Goal: Task Accomplishment & Management: Manage account settings

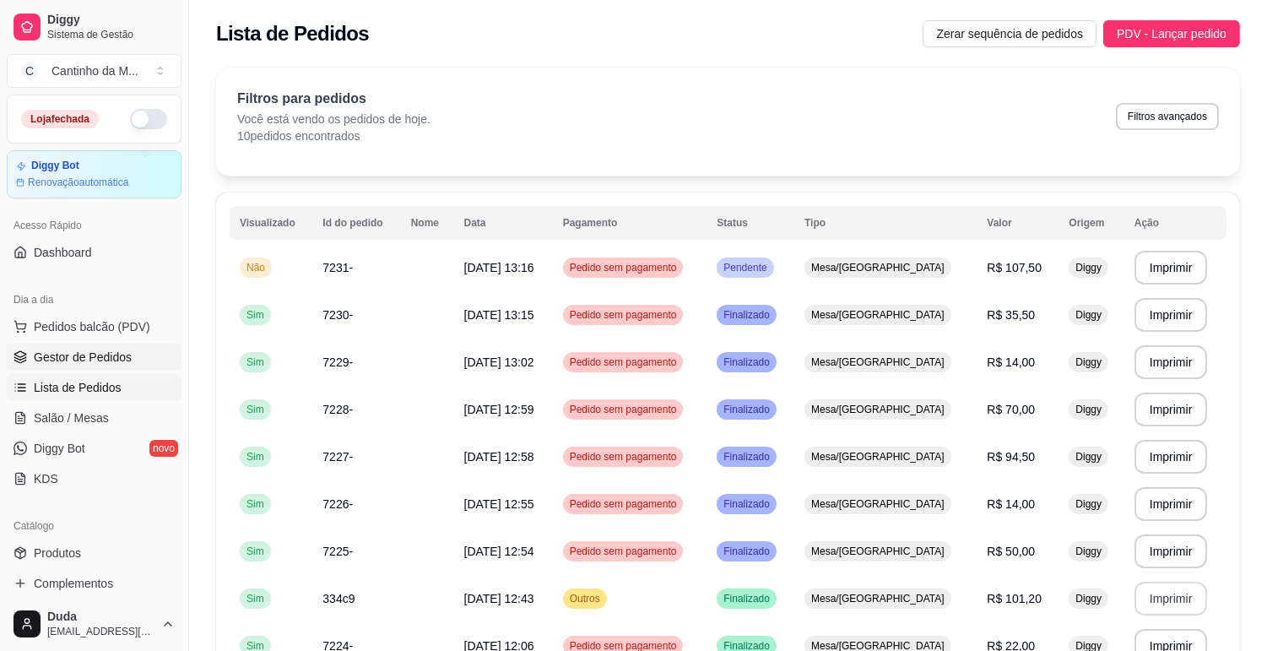
click at [122, 358] on span "Gestor de Pedidos" at bounding box center [83, 357] width 98 height 17
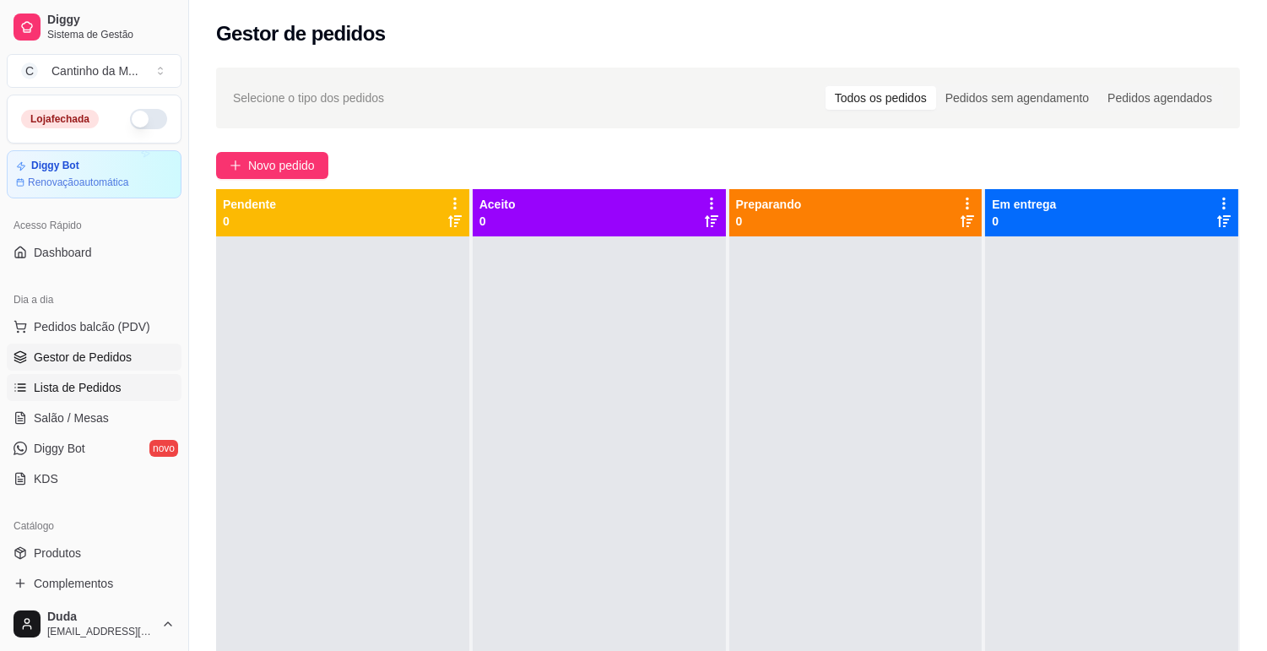
click at [105, 388] on span "Lista de Pedidos" at bounding box center [78, 387] width 88 height 17
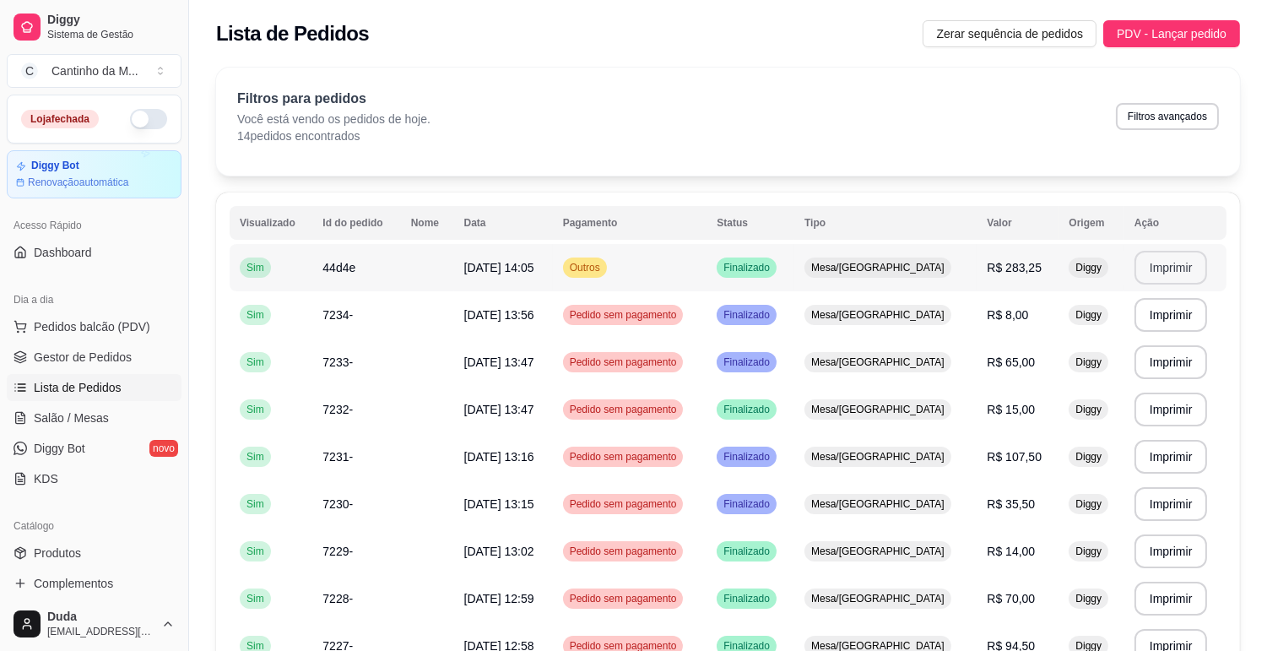
click at [1158, 265] on button "Imprimir" at bounding box center [1170, 268] width 73 height 34
click at [68, 367] on link "Gestor de Pedidos" at bounding box center [94, 356] width 175 height 27
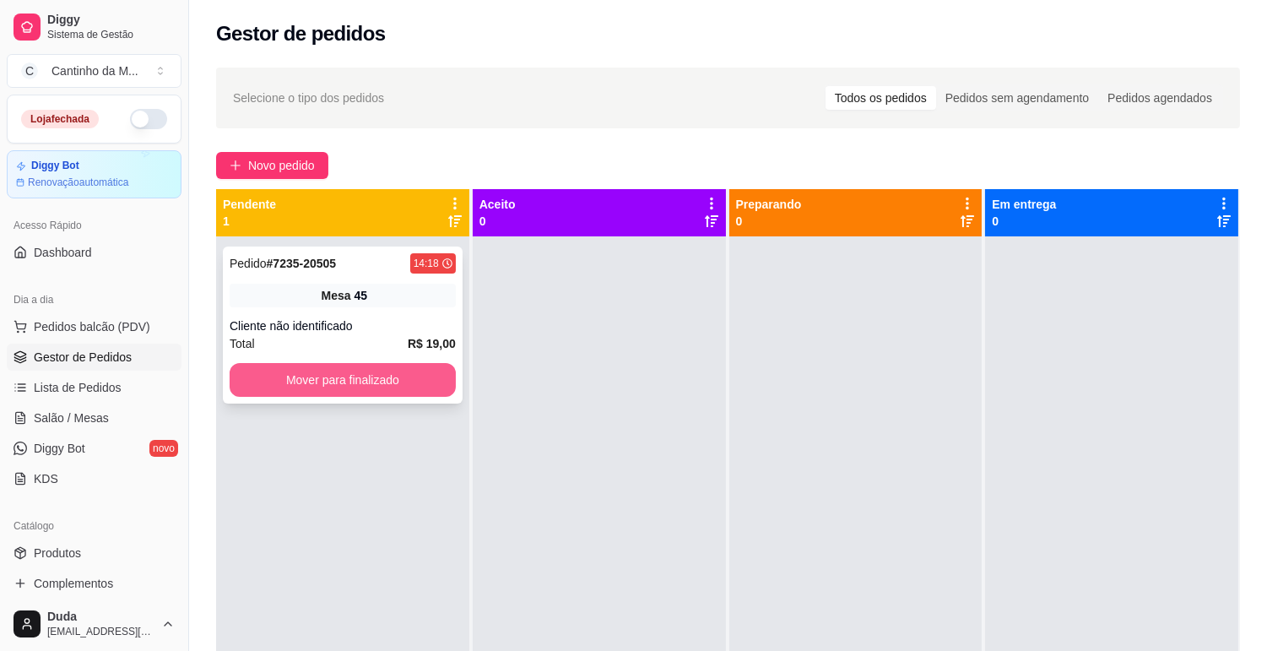
click at [364, 374] on button "Mover para finalizado" at bounding box center [343, 380] width 226 height 34
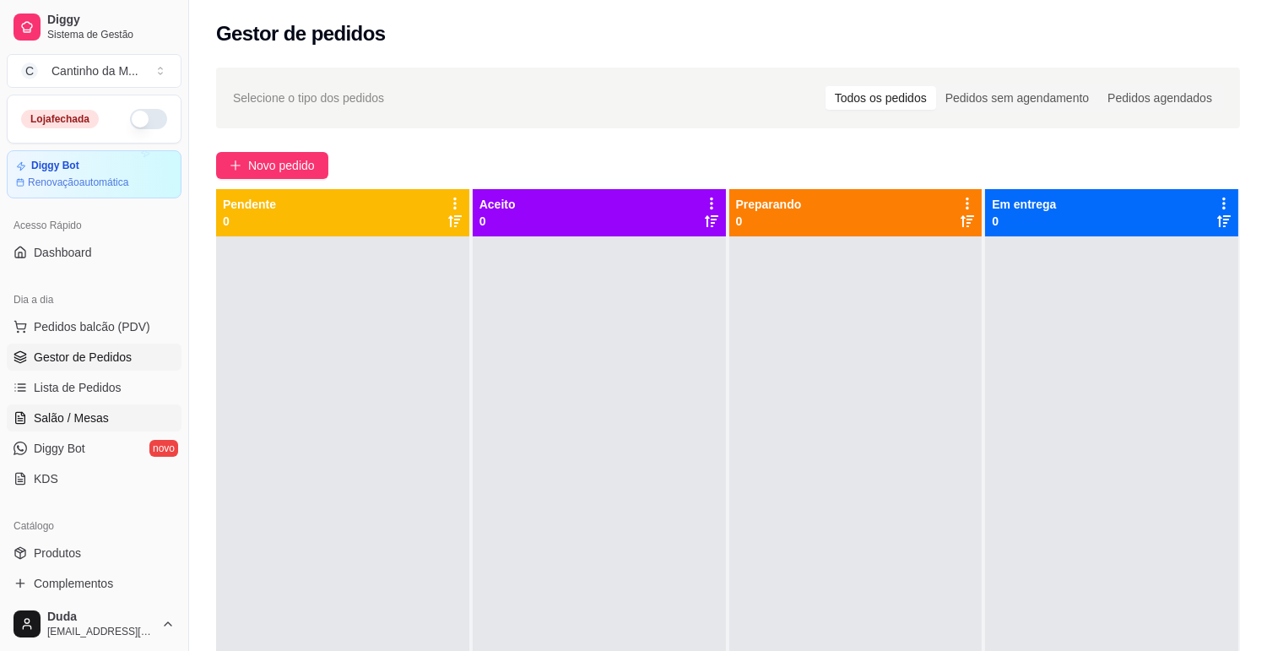
click at [55, 411] on span "Salão / Mesas" at bounding box center [71, 417] width 75 height 17
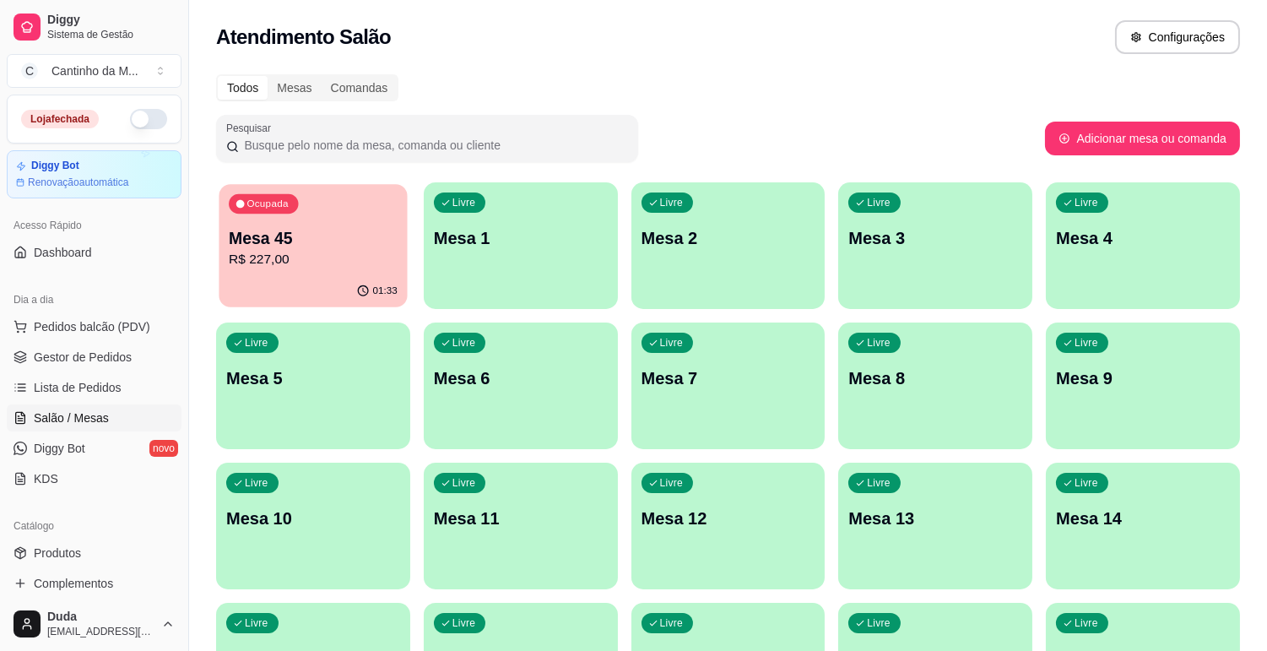
click at [333, 296] on div "01:33" at bounding box center [313, 291] width 188 height 32
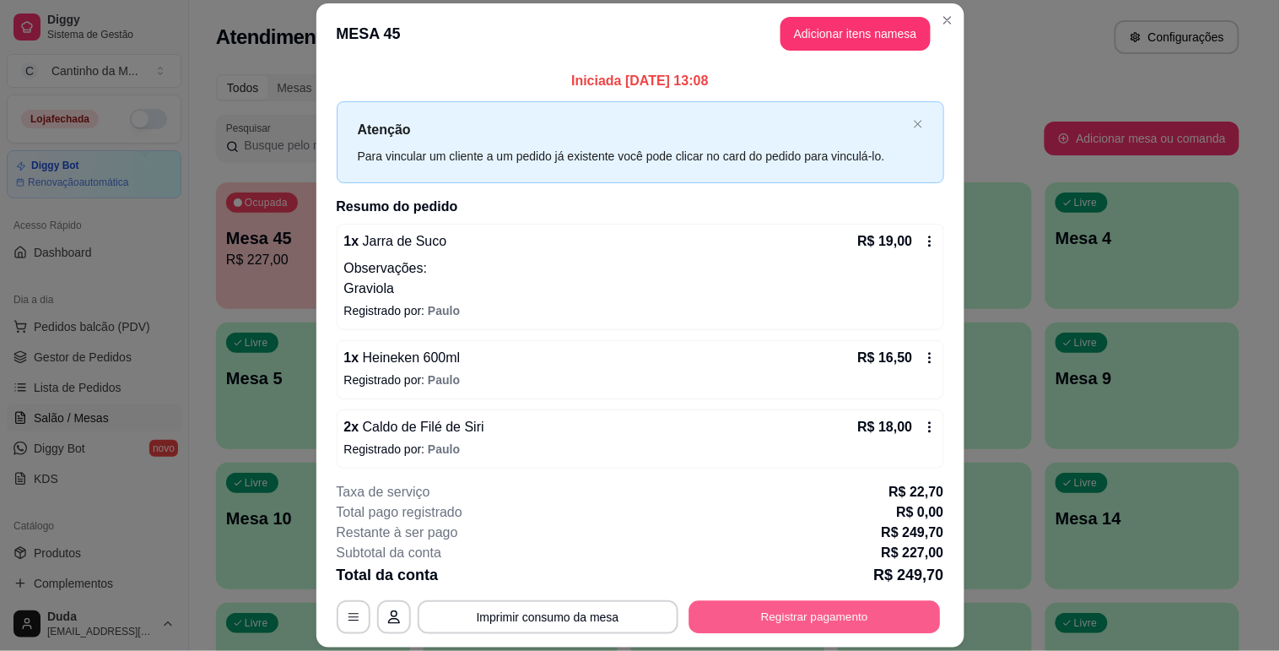
click at [732, 609] on button "Registrar pagamento" at bounding box center [814, 617] width 251 height 33
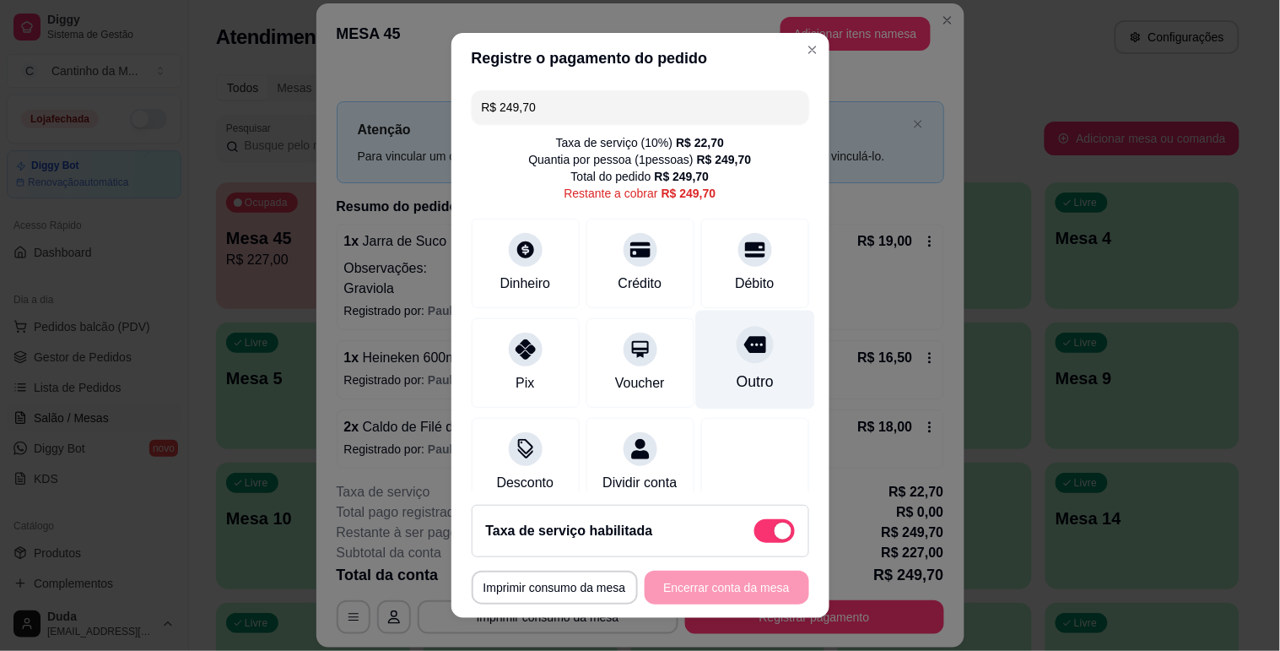
click at [738, 390] on div "Outro" at bounding box center [754, 381] width 37 height 22
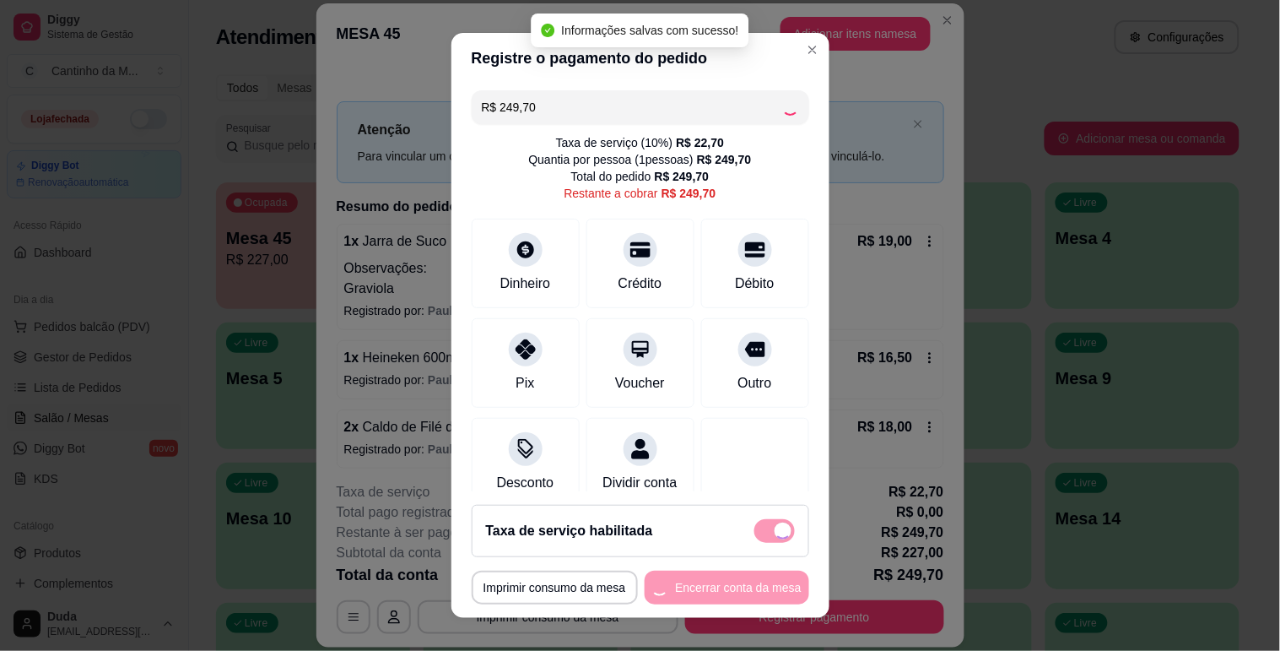
type input "R$ 0,00"
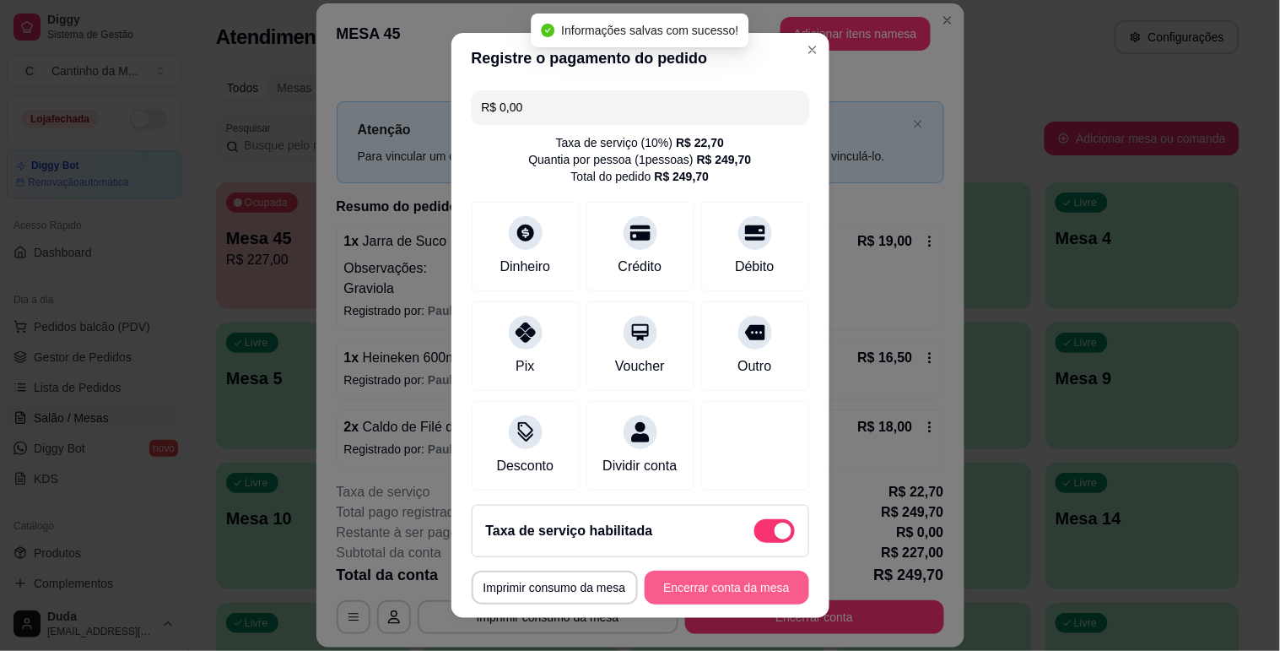
click at [704, 587] on button "Encerrar conta da mesa" at bounding box center [727, 587] width 165 height 34
click at [704, 587] on div "**********" at bounding box center [641, 587] width 338 height 34
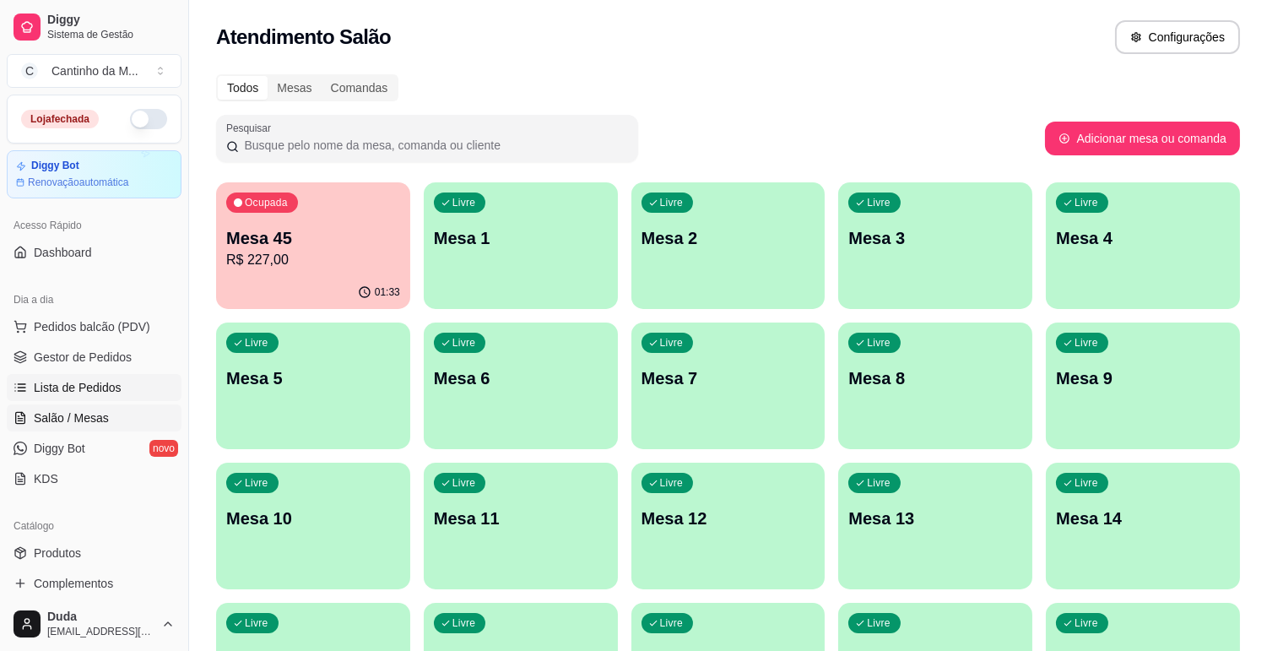
click at [101, 386] on span "Lista de Pedidos" at bounding box center [78, 387] width 88 height 17
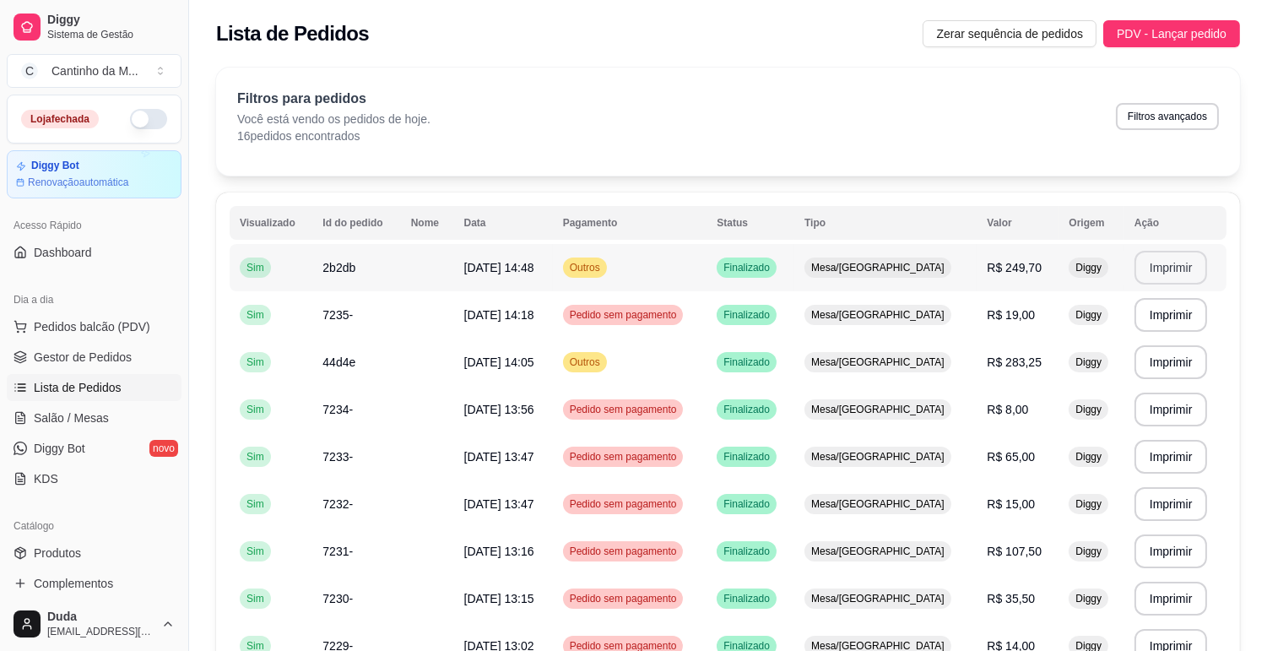
click at [1152, 278] on button "Imprimir" at bounding box center [1170, 268] width 73 height 34
click at [97, 363] on span "Gestor de Pedidos" at bounding box center [83, 357] width 98 height 17
